Goal: Transaction & Acquisition: Purchase product/service

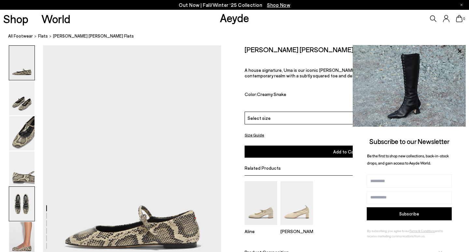
click at [29, 212] on img at bounding box center [21, 203] width 25 height 34
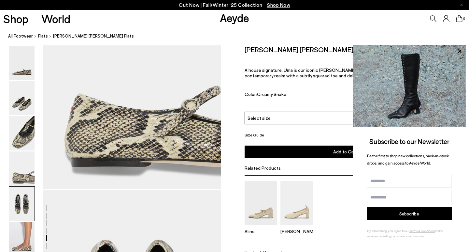
scroll to position [955, 0]
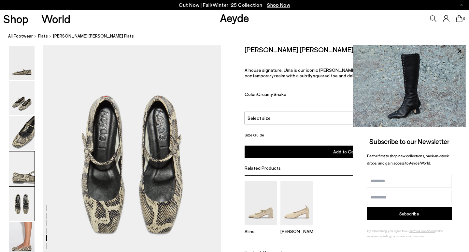
click at [28, 166] on img at bounding box center [21, 168] width 25 height 34
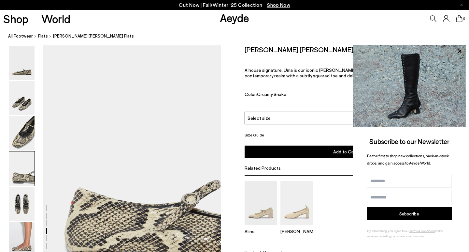
scroll to position [717, 0]
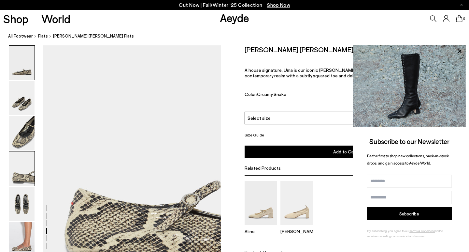
click at [28, 67] on img at bounding box center [21, 63] width 25 height 34
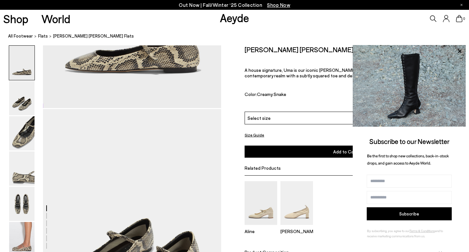
scroll to position [191, 0]
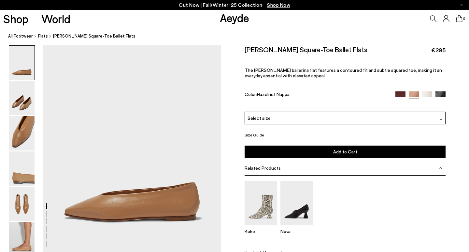
click at [42, 37] on span "flats" at bounding box center [43, 35] width 10 height 5
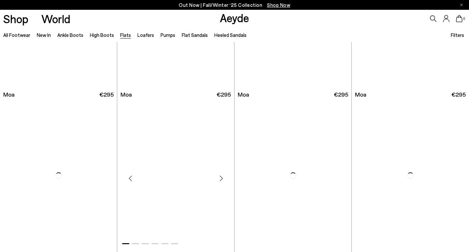
scroll to position [1262, 0]
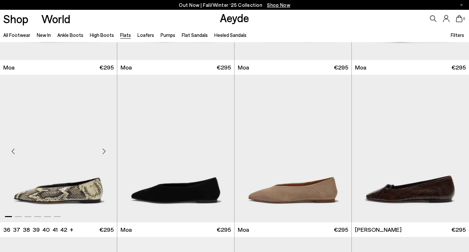
click at [84, 170] on img "1 / 6" at bounding box center [58, 148] width 117 height 147
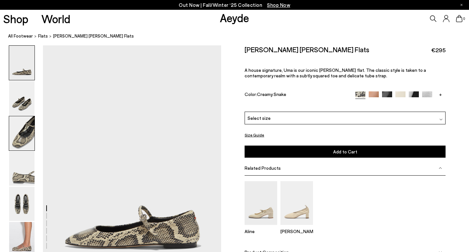
click at [23, 127] on img at bounding box center [21, 133] width 25 height 34
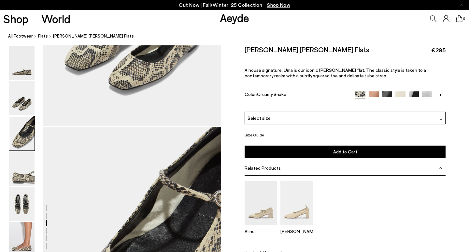
scroll to position [478, 0]
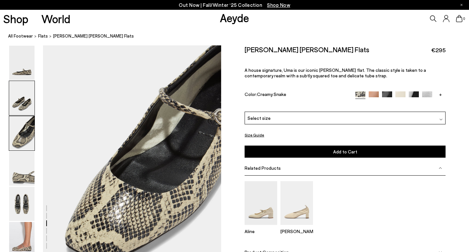
click at [22, 98] on img at bounding box center [21, 98] width 25 height 34
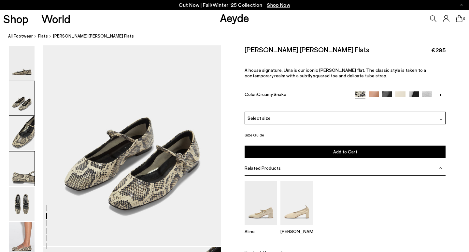
scroll to position [336, 0]
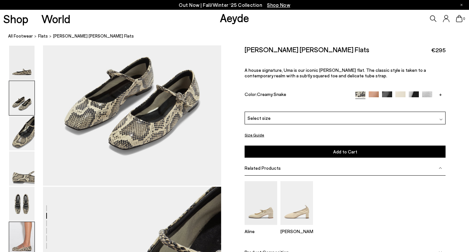
click at [24, 231] on img at bounding box center [21, 239] width 25 height 34
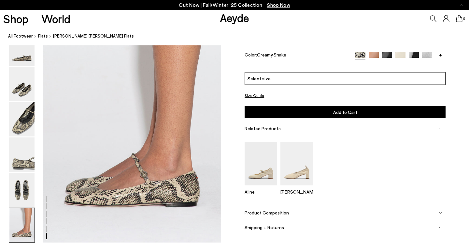
scroll to position [1239, 0]
